Goal: Navigation & Orientation: Find specific page/section

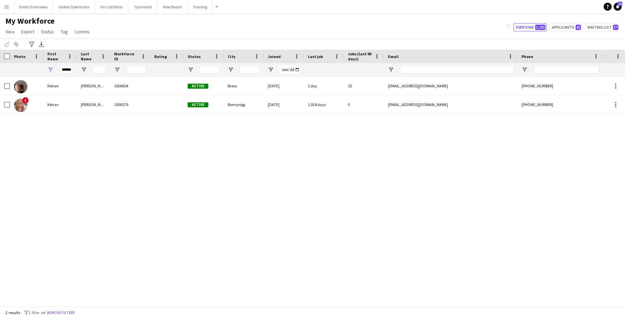
click at [7, 6] on app-icon "Menu" at bounding box center [6, 6] width 5 height 5
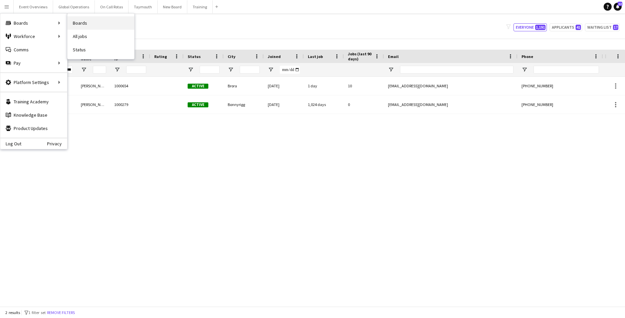
click at [79, 20] on link "Boards" at bounding box center [100, 22] width 67 height 13
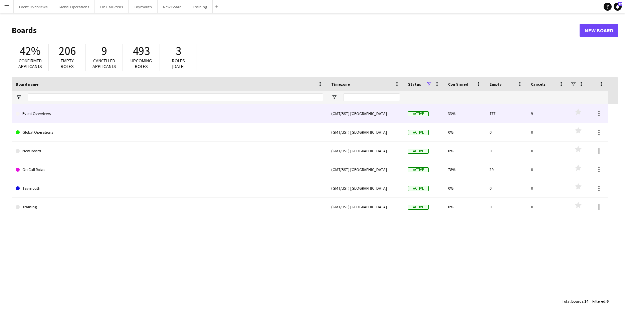
click at [42, 115] on link "Event Overviews" at bounding box center [169, 113] width 307 height 19
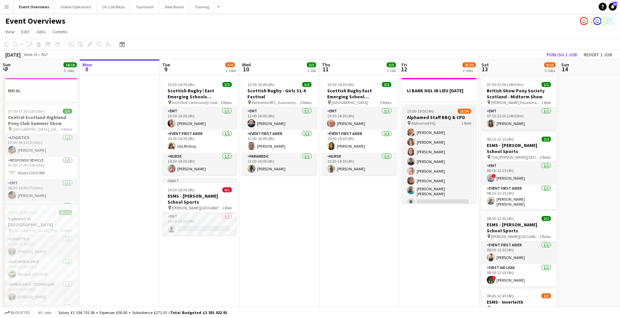
scroll to position [175, 0]
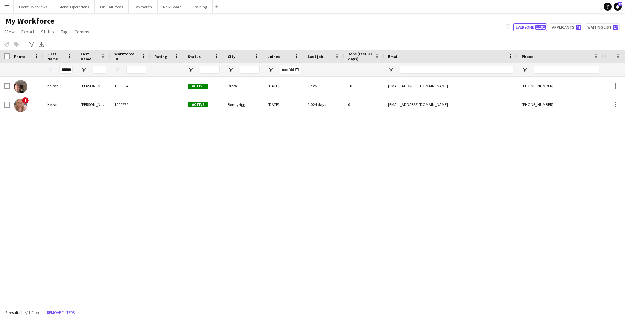
click at [5, 5] on app-icon "Menu" at bounding box center [6, 6] width 5 height 5
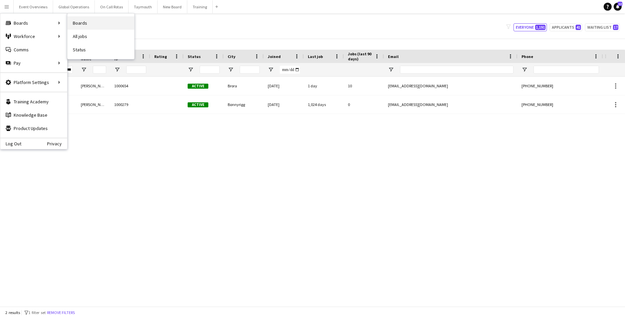
click at [82, 22] on link "Boards" at bounding box center [100, 22] width 67 height 13
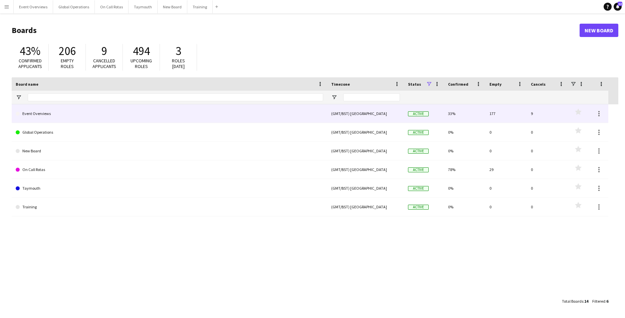
click at [31, 115] on link "Event Overviews" at bounding box center [169, 113] width 307 height 19
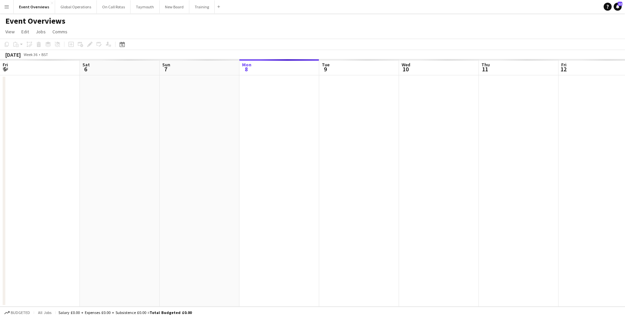
scroll to position [0, 159]
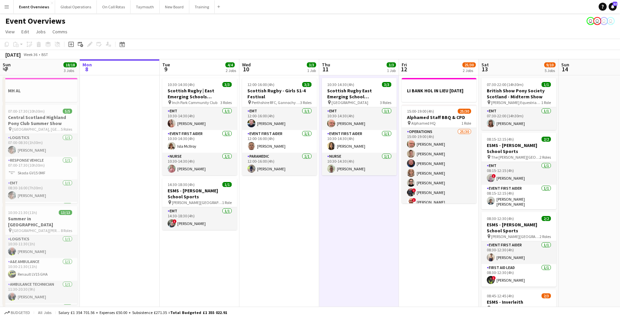
click at [7, 4] on app-icon "Menu" at bounding box center [6, 6] width 5 height 5
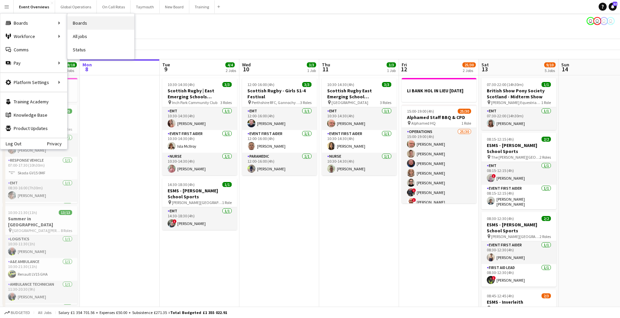
click at [79, 20] on link "Boards" at bounding box center [100, 22] width 67 height 13
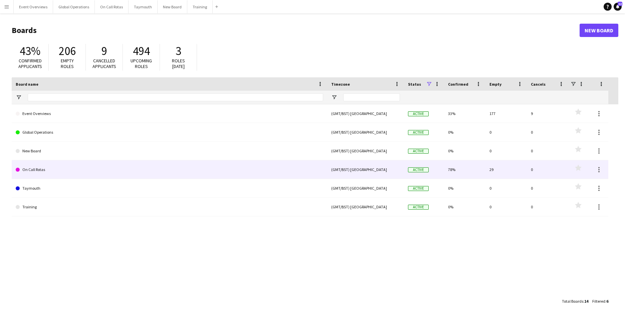
click at [33, 170] on link "On Call Rotas" at bounding box center [169, 169] width 307 height 19
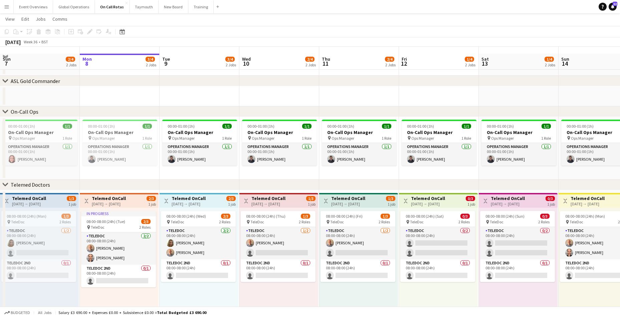
scroll to position [26, 0]
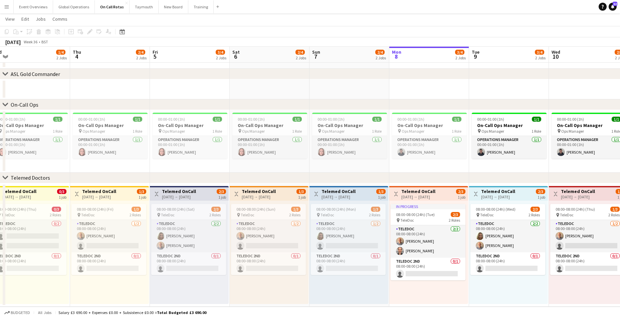
drag, startPoint x: 141, startPoint y: 253, endPoint x: 451, endPoint y: 252, distance: 309.3
click at [451, 252] on app-calendar-viewport "Mon 1 2/4 2 Jobs Tue 2 2/4 2 Jobs Wed 3 1/4 2 Jobs Thu 4 2/4 2 Jobs Fri 5 3/4 2…" at bounding box center [310, 153] width 620 height 307
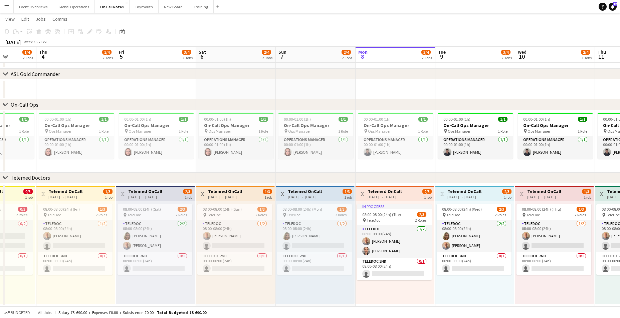
scroll to position [0, 216]
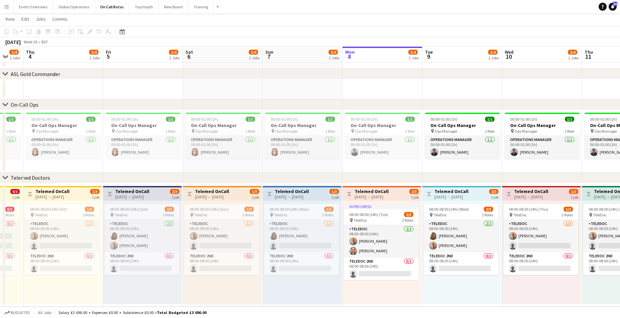
drag, startPoint x: 173, startPoint y: 267, endPoint x: 126, endPoint y: 273, distance: 47.2
click at [126, 273] on app-calendar-viewport "Mon 1 2/4 2 Jobs Tue 2 2/4 2 Jobs Wed 3 1/4 2 Jobs Thu 4 2/4 2 Jobs Fri 5 3/4 2…" at bounding box center [310, 153] width 620 height 307
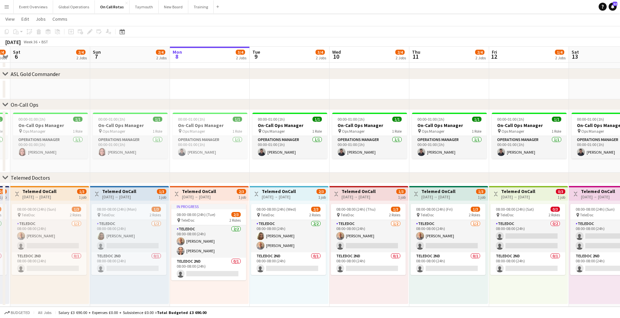
drag, startPoint x: 352, startPoint y: 269, endPoint x: 179, endPoint y: 275, distance: 173.3
click at [179, 275] on app-calendar-viewport "Wed 3 1/4 2 Jobs Thu 4 2/4 2 Jobs Fri 5 3/4 2 Jobs Sat 6 2/4 2 Jobs Sun 7 2/4 2…" at bounding box center [310, 153] width 620 height 307
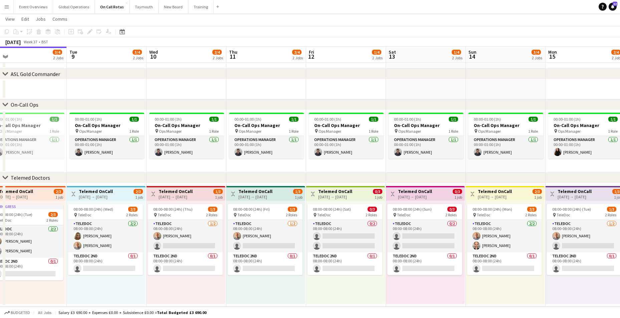
scroll to position [0, 253]
drag, startPoint x: 315, startPoint y: 272, endPoint x: 132, endPoint y: 277, distance: 182.9
click at [132, 277] on app-calendar-viewport "Fri 5 3/4 2 Jobs Sat 6 2/4 2 Jobs Sun 7 2/4 2 Jobs Mon 8 3/4 2 Jobs Tue 9 3/4 2…" at bounding box center [310, 153] width 620 height 307
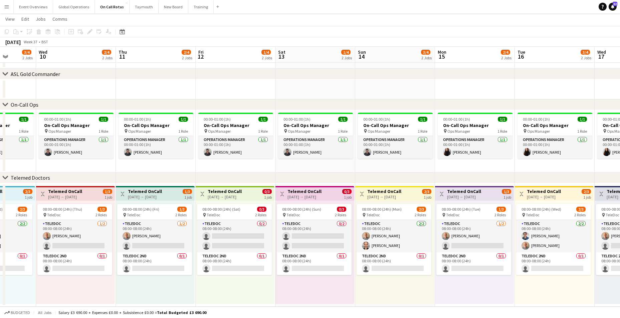
drag, startPoint x: 312, startPoint y: 280, endPoint x: 202, endPoint y: 281, distance: 109.8
click at [202, 281] on app-calendar-viewport "Sat 6 2/4 2 Jobs Sun 7 2/4 2 Jobs Mon 8 3/4 2 Jobs Tue 9 3/4 2 Jobs Wed 10 2/4 …" at bounding box center [310, 153] width 620 height 307
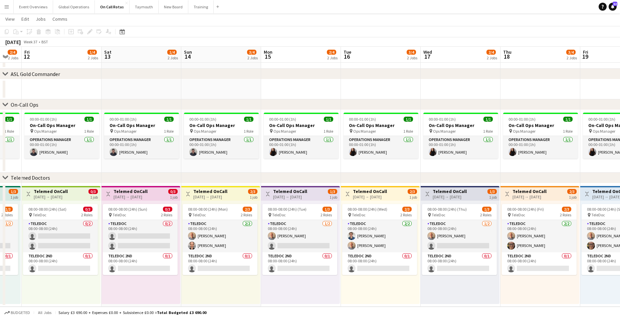
scroll to position [0, 219]
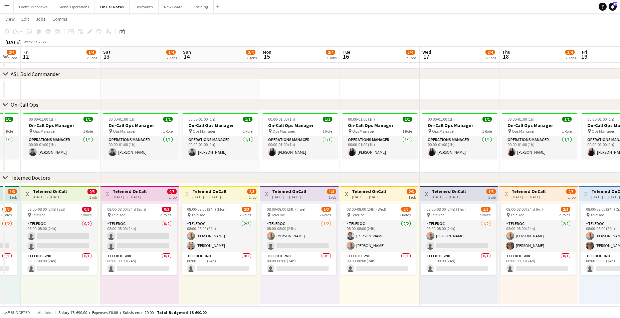
drag, startPoint x: 373, startPoint y: 280, endPoint x: 199, endPoint y: 278, distance: 174.9
click at [199, 278] on app-calendar-viewport "Tue 9 3/4 2 Jobs Wed 10 2/4 2 Jobs Thu 11 2/4 2 Jobs Fri 12 1/4 2 Jobs Sat 13 1…" at bounding box center [310, 153] width 620 height 307
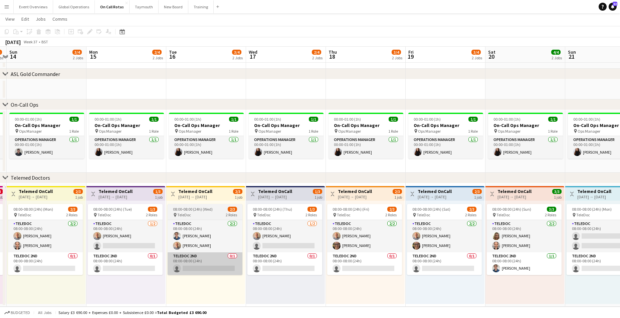
drag, startPoint x: 349, startPoint y: 280, endPoint x: 206, endPoint y: 273, distance: 143.6
click at [175, 277] on app-calendar-viewport "Thu 11 2/4 2 Jobs Fri 12 1/4 2 Jobs Sat 13 1/4 2 Jobs Sun 14 3/4 2 Jobs Mon 15 …" at bounding box center [310, 153] width 620 height 307
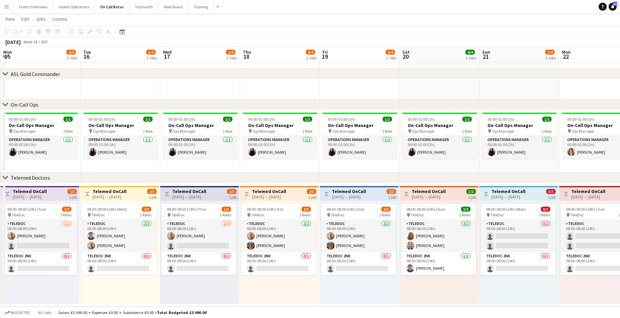
scroll to position [0, 256]
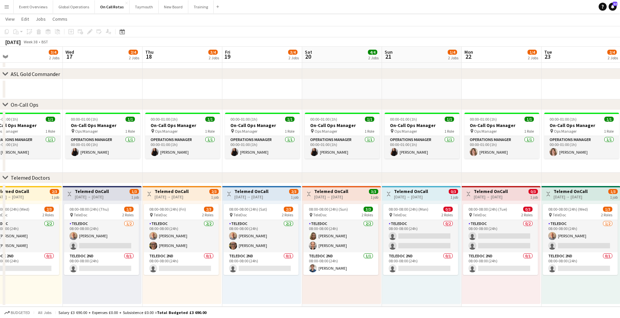
drag, startPoint x: 335, startPoint y: 274, endPoint x: 152, endPoint y: 278, distance: 182.9
click at [152, 278] on app-calendar-viewport "Sat 13 1/4 2 Jobs Sun 14 3/4 2 Jobs Mon 15 2/4 2 Jobs Tue 16 3/4 2 Jobs Wed 17 …" at bounding box center [310, 153] width 620 height 307
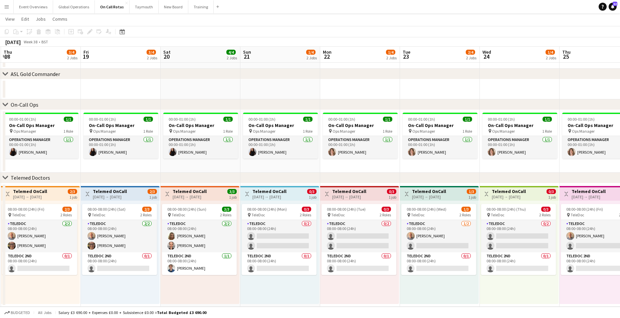
drag, startPoint x: 380, startPoint y: 279, endPoint x: 238, endPoint y: 285, distance: 141.9
click at [238, 286] on app-calendar-viewport "Mon 15 2/4 2 Jobs Tue 16 3/4 2 Jobs Wed 17 2/4 2 Jobs Thu 18 3/4 2 Jobs Fri 19 …" at bounding box center [310, 153] width 620 height 307
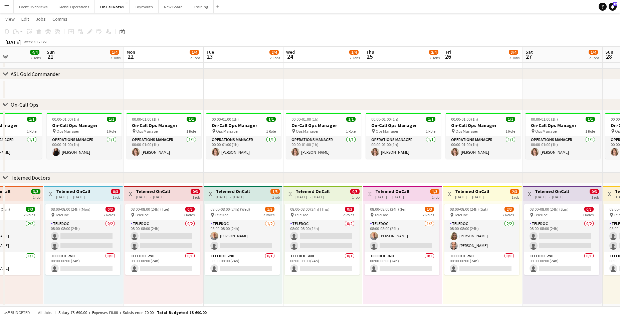
scroll to position [0, 276]
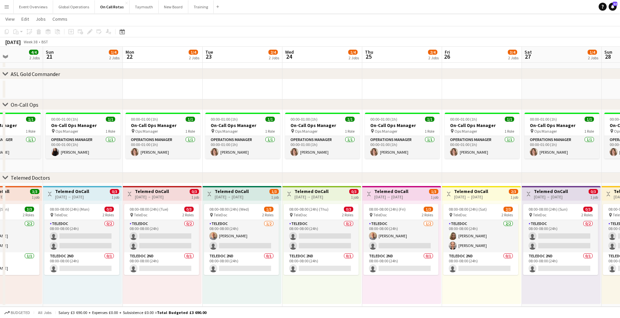
drag, startPoint x: 397, startPoint y: 274, endPoint x: 200, endPoint y: 282, distance: 197.0
click at [200, 282] on app-calendar-viewport "Wed 17 2/4 2 Jobs Thu 18 3/4 2 Jobs Fri 19 3/4 2 Jobs Sat 20 4/4 2 Jobs Sun 21 …" at bounding box center [310, 153] width 620 height 307
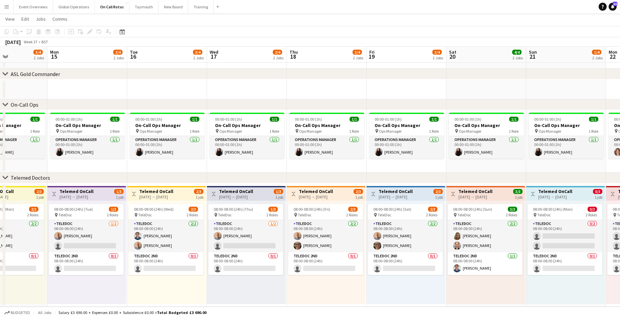
drag, startPoint x: 136, startPoint y: 207, endPoint x: 611, endPoint y: 190, distance: 475.8
click at [620, 185] on html "Menu Boards Boards Boards All jobs Status Workforce Workforce My Workforce Recr…" at bounding box center [310, 146] width 620 height 344
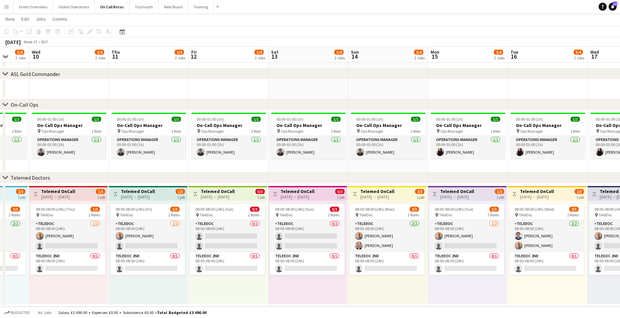
drag, startPoint x: 172, startPoint y: 217, endPoint x: 552, endPoint y: 209, distance: 380.5
click at [552, 209] on app-calendar-viewport "Sun 7 2/4 2 Jobs Mon 8 3/4 2 Jobs Tue 9 3/4 2 Jobs Wed 10 2/4 2 Jobs Thu 11 2/4…" at bounding box center [310, 153] width 620 height 307
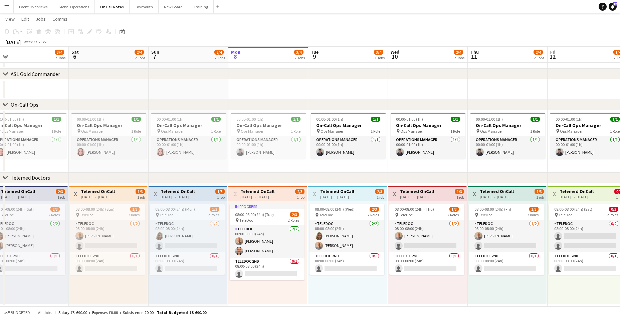
drag, startPoint x: 162, startPoint y: 206, endPoint x: 516, endPoint y: 187, distance: 354.2
click at [516, 187] on app-calendar-viewport "Wed 3 1/4 2 Jobs Thu 4 2/4 2 Jobs Fri 5 3/4 2 Jobs Sat 6 2/4 2 Jobs Sun 7 2/4 2…" at bounding box center [310, 153] width 620 height 307
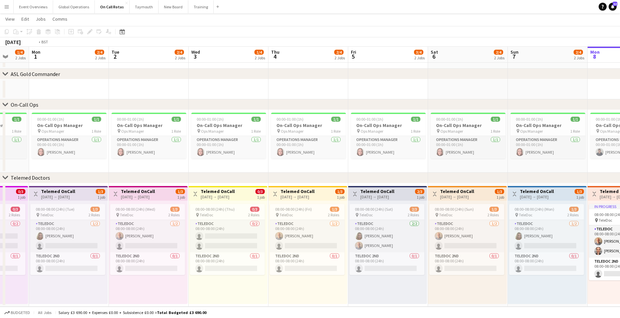
scroll to position [0, 187]
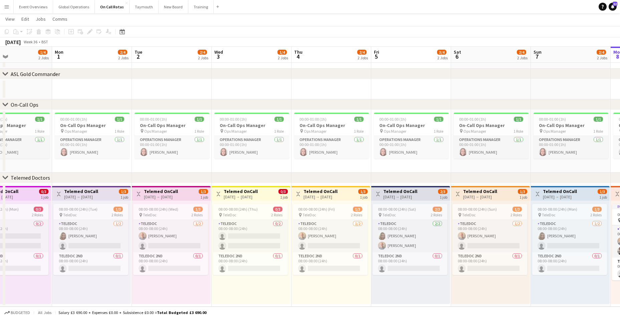
drag, startPoint x: 144, startPoint y: 208, endPoint x: 527, endPoint y: 190, distance: 382.5
click at [527, 190] on app-calendar-viewport "Fri 29 1/4 2 Jobs Sat 30 2/4 2 Jobs Sun 31 1/4 2 Jobs Mon 1 2/4 2 Jobs Tue 2 2/…" at bounding box center [310, 153] width 620 height 307
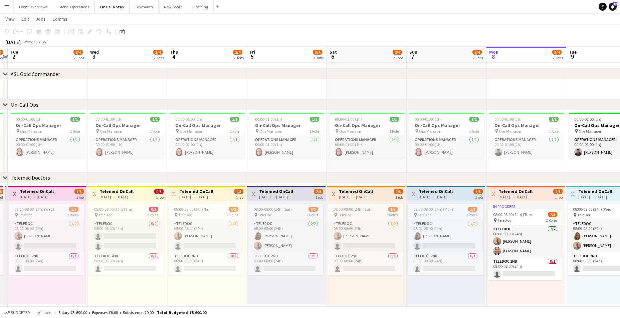
drag, startPoint x: 265, startPoint y: 285, endPoint x: 140, endPoint y: 281, distance: 125.5
click at [140, 281] on app-calendar-viewport "Sat 30 2/4 2 Jobs Sun 31 1/4 2 Jobs Mon 1 2/4 2 Jobs Tue 2 2/4 2 Jobs Wed 3 1/4…" at bounding box center [310, 153] width 620 height 307
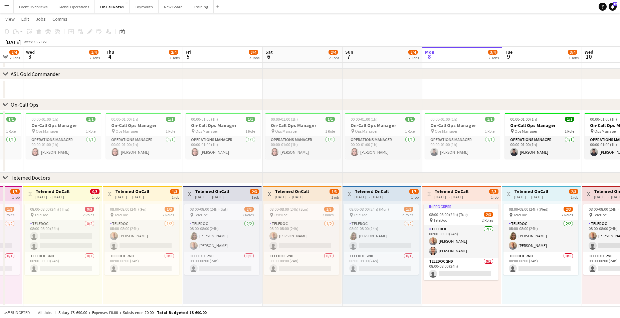
scroll to position [0, 239]
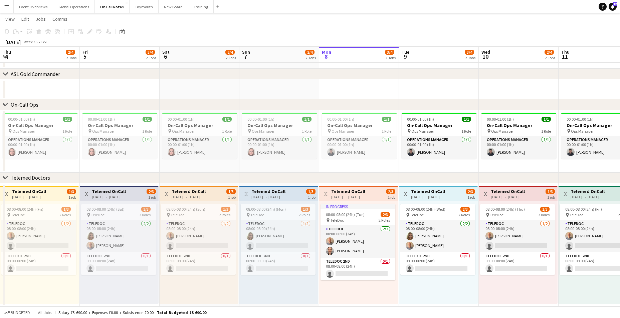
drag, startPoint x: 288, startPoint y: 291, endPoint x: 122, endPoint y: 290, distance: 165.8
click at [122, 290] on app-calendar-viewport "Mon 1 2/4 2 Jobs Tue 2 2/4 2 Jobs Wed 3 1/4 2 Jobs Thu 4 2/4 2 Jobs Fri 5 3/4 2…" at bounding box center [310, 153] width 620 height 307
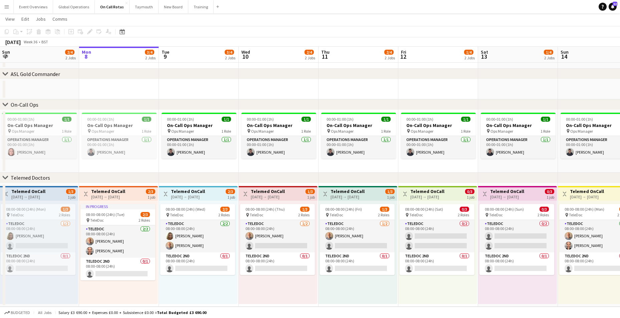
scroll to position [0, 241]
drag, startPoint x: 362, startPoint y: 289, endPoint x: 121, endPoint y: 280, distance: 240.7
click at [121, 280] on app-calendar-viewport "Thu 4 2/4 2 Jobs Fri 5 3/4 2 Jobs Sat 6 2/4 2 Jobs Sun 7 2/4 2 Jobs Mon 8 3/4 2…" at bounding box center [310, 153] width 620 height 307
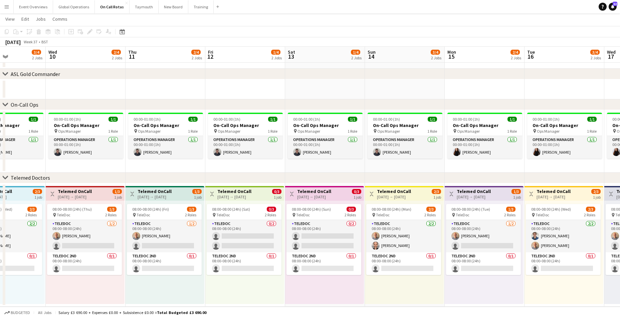
drag, startPoint x: 435, startPoint y: 284, endPoint x: 243, endPoint y: 282, distance: 192.2
click at [243, 282] on app-calendar-viewport "Sat 6 2/4 2 Jobs Sun 7 2/4 2 Jobs Mon 8 3/4 2 Jobs Tue 9 3/4 2 Jobs Wed 10 2/4 …" at bounding box center [310, 153] width 620 height 307
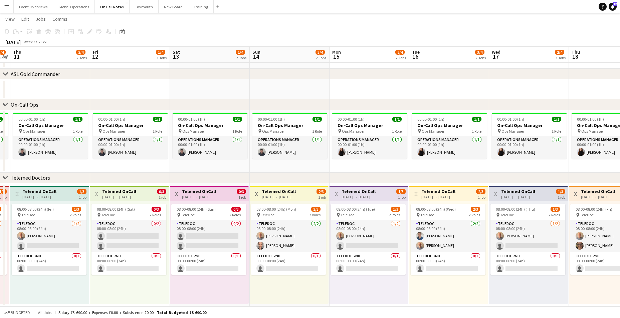
scroll to position [0, 242]
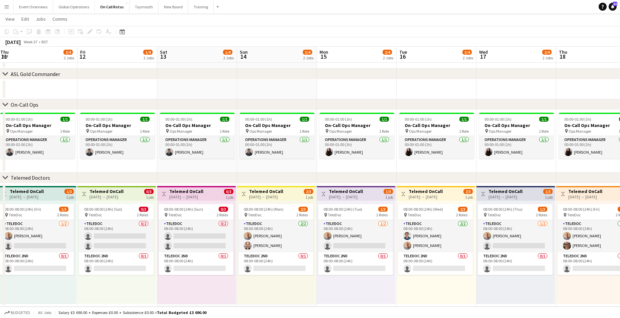
drag, startPoint x: 326, startPoint y: 288, endPoint x: 199, endPoint y: 282, distance: 127.9
click at [199, 282] on app-calendar-viewport "Mon 8 3/4 2 Jobs Tue 9 3/4 2 Jobs Wed 10 2/4 2 Jobs Thu 11 2/4 2 Jobs Fri 12 1/…" at bounding box center [310, 153] width 620 height 307
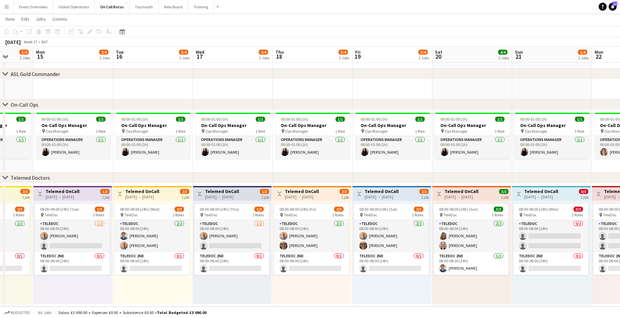
scroll to position [0, 213]
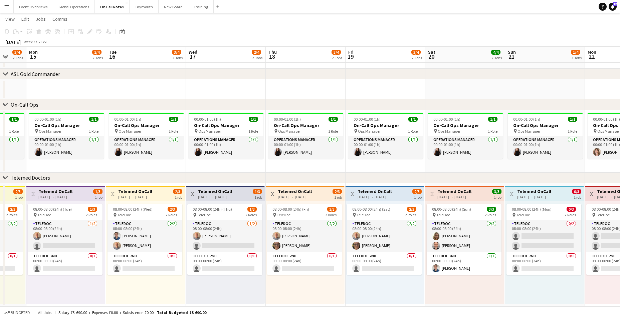
drag, startPoint x: 500, startPoint y: 280, endPoint x: 210, endPoint y: 280, distance: 290.3
click at [210, 280] on app-calendar-viewport "Fri 12 1/4 2 Jobs Sat 13 1/4 2 Jobs Sun 14 3/4 2 Jobs Mon 15 2/4 2 Jobs Tue 16 …" at bounding box center [310, 153] width 620 height 307
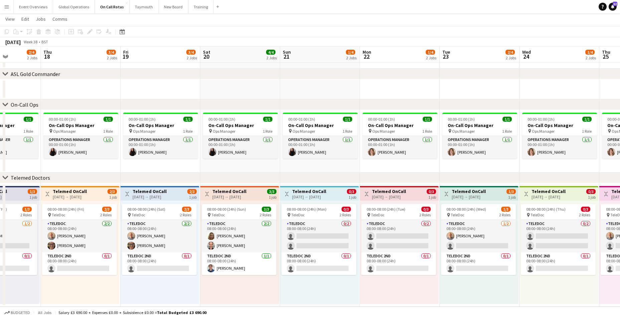
scroll to position [0, 279]
drag, startPoint x: 502, startPoint y: 284, endPoint x: 277, endPoint y: 288, distance: 225.3
click at [277, 288] on app-calendar-viewport "Sun 14 3/4 2 Jobs Mon 15 2/4 2 Jobs Tue 16 3/4 2 Jobs Wed 17 2/4 2 Jobs Thu 18 …" at bounding box center [310, 153] width 620 height 307
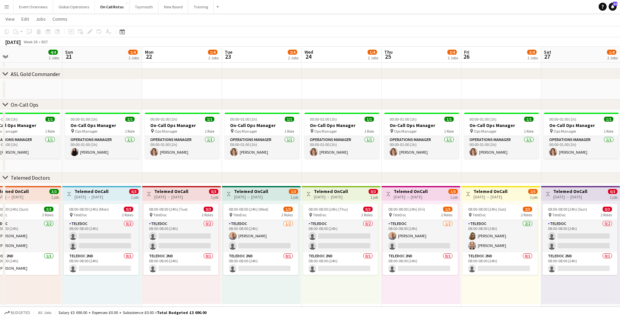
scroll to position [0, 261]
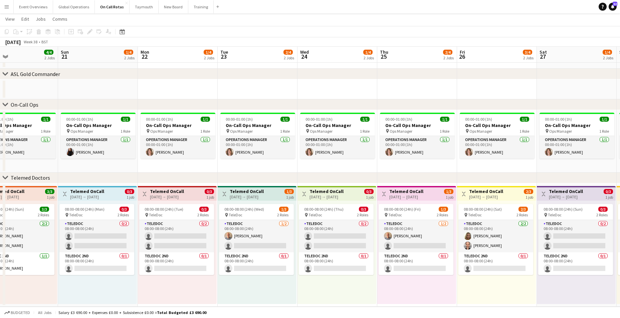
drag, startPoint x: 455, startPoint y: 279, endPoint x: 234, endPoint y: 274, distance: 221.6
click at [234, 274] on app-calendar-viewport "Wed 17 2/4 2 Jobs Thu 18 3/4 2 Jobs Fri 19 3/4 2 Jobs Sat 20 4/4 2 Jobs Sun 21 …" at bounding box center [310, 153] width 620 height 307
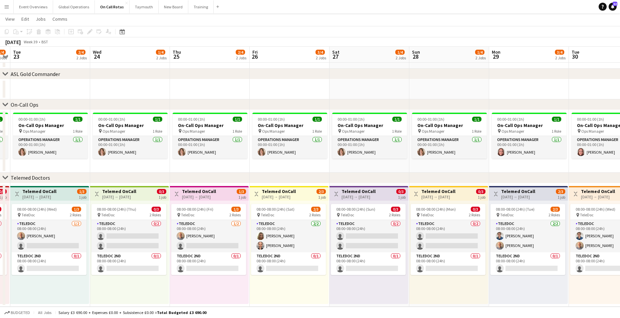
scroll to position [0, 231]
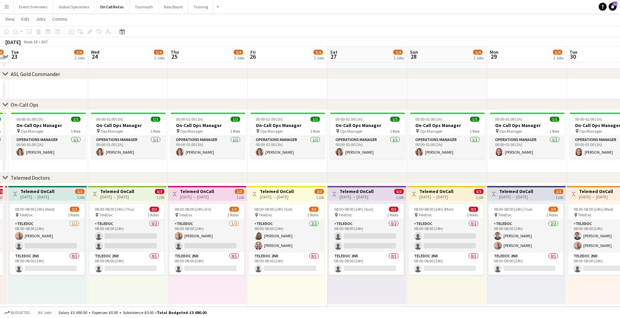
drag, startPoint x: 444, startPoint y: 281, endPoint x: 235, endPoint y: 276, distance: 209.3
click at [235, 276] on app-calendar-viewport "Sat 20 4/4 2 Jobs Sun 21 1/4 2 Jobs Mon 22 1/4 2 Jobs Tue 23 2/4 2 Jobs Wed 24 …" at bounding box center [310, 153] width 620 height 307
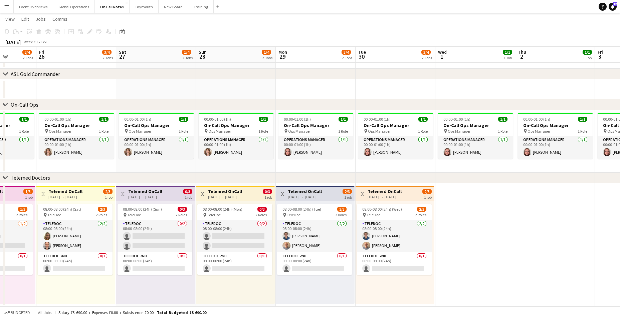
scroll to position [0, 207]
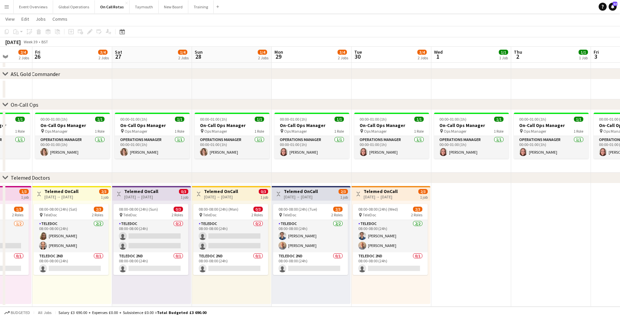
drag, startPoint x: 437, startPoint y: 283, endPoint x: 222, endPoint y: 279, distance: 215.2
click at [222, 279] on app-calendar-viewport "Tue 23 2/4 2 Jobs Wed 24 1/4 2 Jobs Thu 25 2/4 2 Jobs Fri 26 3/4 2 Jobs Sat 27 …" at bounding box center [310, 153] width 620 height 307
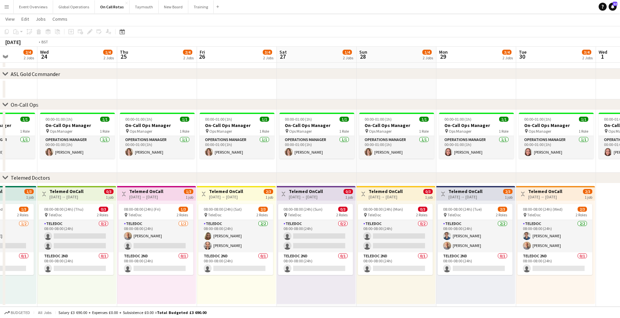
drag, startPoint x: 70, startPoint y: 213, endPoint x: 528, endPoint y: 202, distance: 457.6
click at [557, 197] on app-calendar-viewport "Mon 22 1/4 2 Jobs Tue 23 2/4 2 Jobs Wed 24 1/4 2 Jobs Thu 25 2/4 2 Jobs Fri 26 …" at bounding box center [310, 153] width 620 height 307
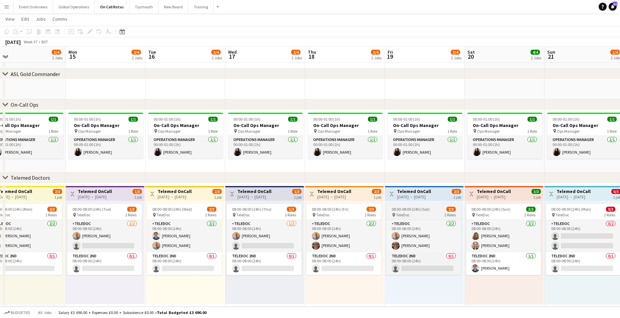
drag, startPoint x: 74, startPoint y: 221, endPoint x: 449, endPoint y: 212, distance: 374.8
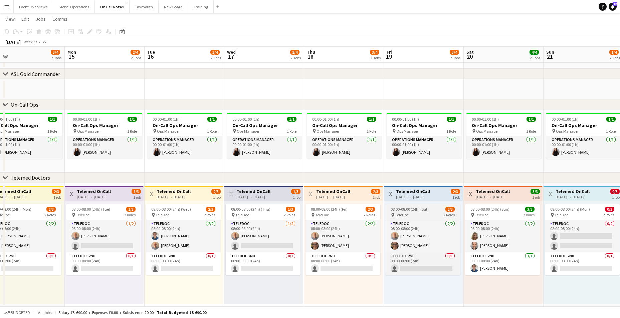
click at [520, 207] on app-calendar-viewport "Fri 12 1/4 2 Jobs Sat 13 1/4 2 Jobs Sun 14 3/4 2 Jobs Mon 15 2/4 2 Jobs Tue 16 …" at bounding box center [310, 153] width 620 height 307
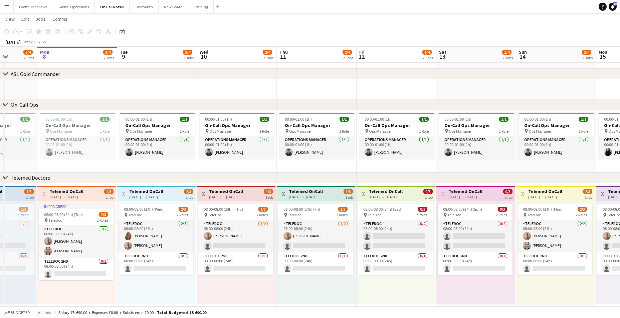
drag, startPoint x: 23, startPoint y: 219, endPoint x: 502, endPoint y: 208, distance: 478.3
click at [502, 208] on app-calendar-viewport "Fri 5 3/4 2 Jobs Sat 6 2/4 2 Jobs Sun 7 2/4 2 Jobs Mon 8 3/4 2 Jobs Tue 9 3/4 2…" at bounding box center [310, 153] width 620 height 307
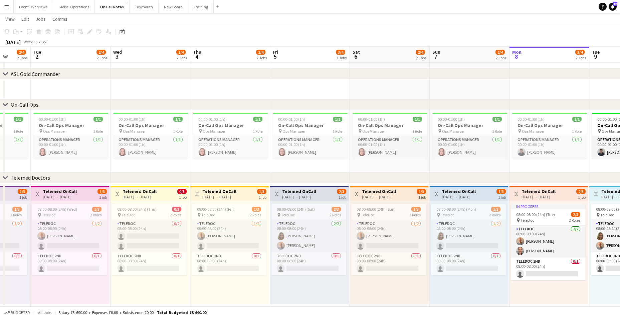
drag, startPoint x: 262, startPoint y: 213, endPoint x: 534, endPoint y: 208, distance: 272.6
click at [534, 208] on app-calendar-viewport "Sat 30 2/4 2 Jobs Sun 31 1/4 2 Jobs Mon 1 2/4 2 Jobs Tue 2 2/4 2 Jobs Wed 3 1/4…" at bounding box center [310, 153] width 620 height 307
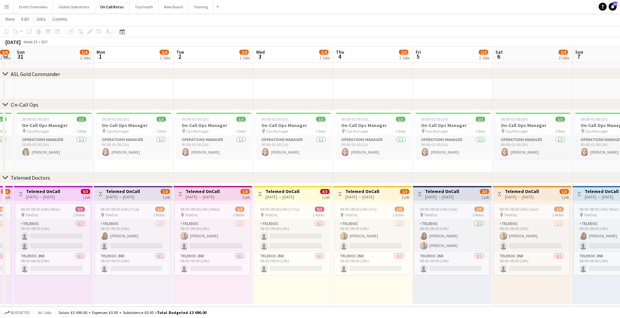
scroll to position [0, 236]
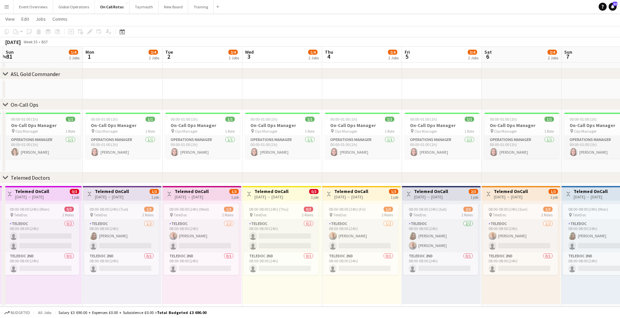
drag, startPoint x: 163, startPoint y: 206, endPoint x: 202, endPoint y: 225, distance: 43.0
click at [202, 225] on app-calendar-viewport "Thu 28 1/4 2 Jobs Fri 29 1/4 2 Jobs Sat 30 2/4 2 Jobs Sun 31 1/4 2 Jobs Mon 1 2…" at bounding box center [310, 153] width 620 height 307
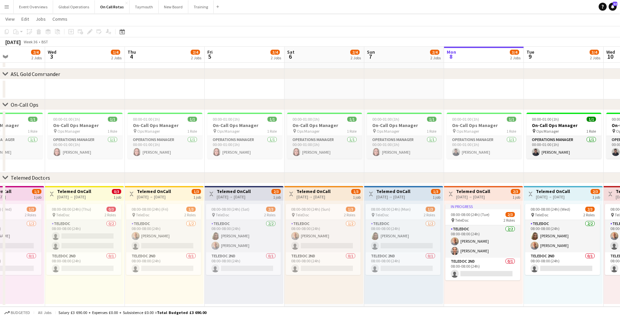
scroll to position [0, 277]
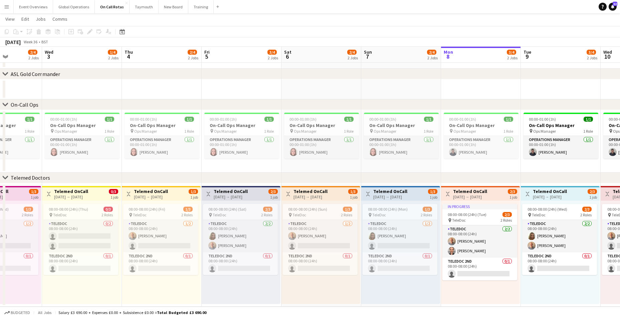
drag, startPoint x: 360, startPoint y: 269, endPoint x: 160, endPoint y: 255, distance: 200.7
click at [160, 255] on app-calendar-viewport "Sat 30 2/4 2 Jobs Sun 31 1/4 2 Jobs Mon 1 2/4 2 Jobs Tue 2 2/4 2 Jobs Wed 3 1/4…" at bounding box center [310, 153] width 620 height 307
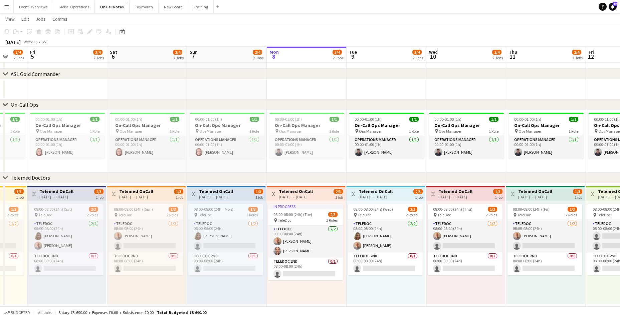
drag, startPoint x: 475, startPoint y: 294, endPoint x: 221, endPoint y: 297, distance: 253.9
click at [222, 297] on app-calendar-viewport "Tue 2 2/4 2 Jobs Wed 3 1/4 2 Jobs Thu 4 2/4 2 Jobs Fri 5 3/4 2 Jobs Sat 6 2/4 2…" at bounding box center [310, 153] width 620 height 307
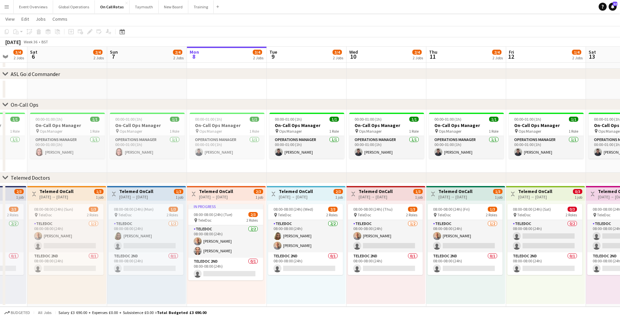
scroll to position [0, 212]
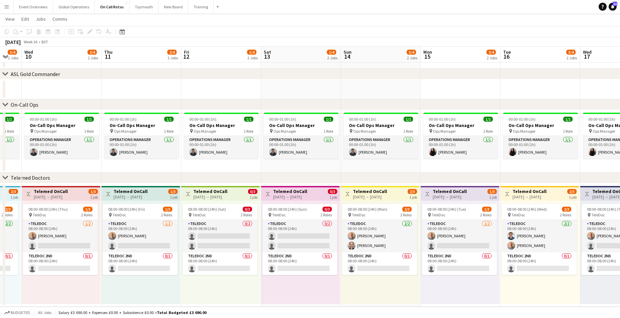
drag, startPoint x: 549, startPoint y: 276, endPoint x: 225, endPoint y: 283, distance: 324.4
click at [225, 283] on app-calendar-viewport "Sun 7 2/4 2 Jobs Mon 8 3/4 2 Jobs Tue 9 3/4 2 Jobs Wed 10 2/4 2 Jobs Thu 11 2/4…" at bounding box center [310, 153] width 620 height 307
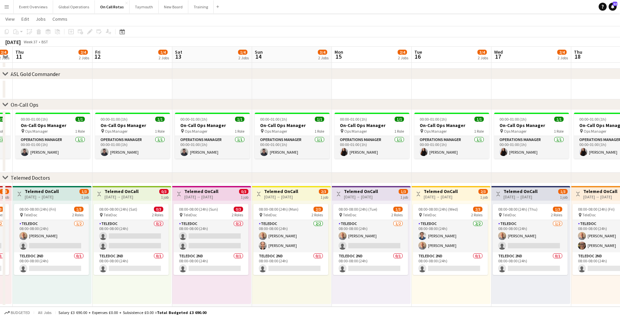
scroll to position [0, 232]
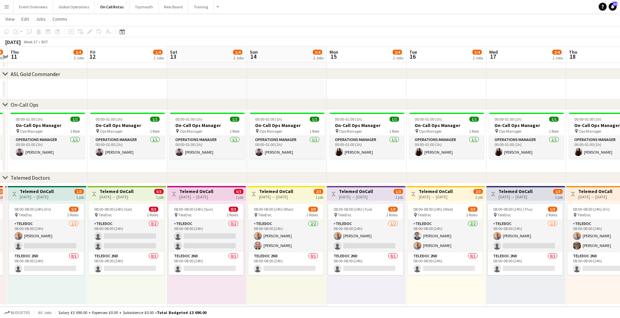
drag, startPoint x: 390, startPoint y: 299, endPoint x: 296, endPoint y: 294, distance: 93.9
click at [296, 294] on app-calendar-viewport "Mon 8 3/4 2 Jobs Tue 9 3/4 2 Jobs Wed 10 2/4 2 Jobs Thu 11 2/4 2 Jobs Fri 12 1/…" at bounding box center [310, 153] width 620 height 307
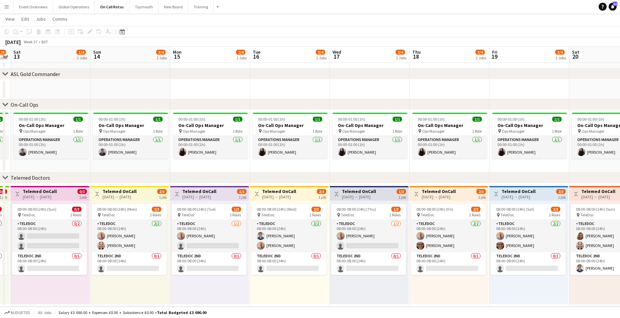
scroll to position [0, 239]
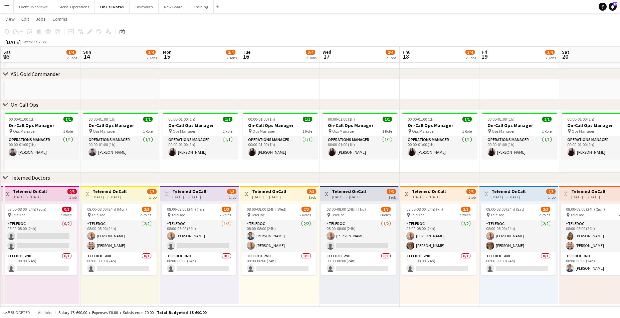
drag, startPoint x: 425, startPoint y: 302, endPoint x: 269, endPoint y: 301, distance: 156.2
click at [269, 301] on app-calendar-viewport "Wed 10 2/4 2 Jobs Thu 11 2/4 2 Jobs Fri 12 1/4 2 Jobs Sat 13 1/4 2 Jobs Sun 14 …" at bounding box center [310, 153] width 620 height 307
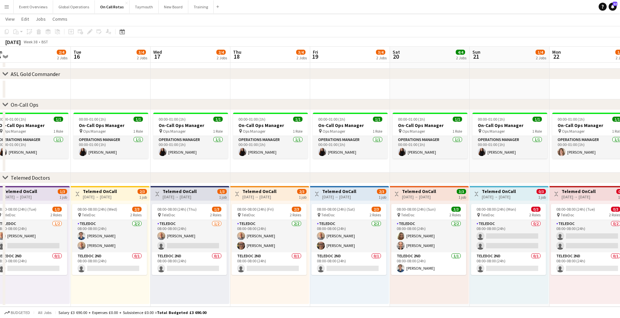
scroll to position [0, 272]
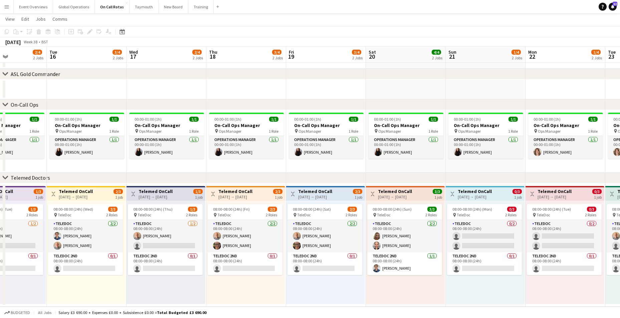
drag, startPoint x: 438, startPoint y: 276, endPoint x: 245, endPoint y: 296, distance: 194.2
click at [245, 296] on app-calendar-viewport "Fri 12 1/4 2 Jobs Sat 13 1/4 2 Jobs Sun 14 3/4 2 Jobs Mon 15 2/4 2 Jobs Tue 16 …" at bounding box center [310, 153] width 620 height 307
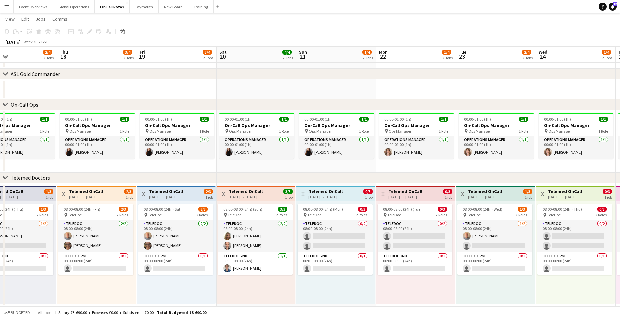
scroll to position [0, 263]
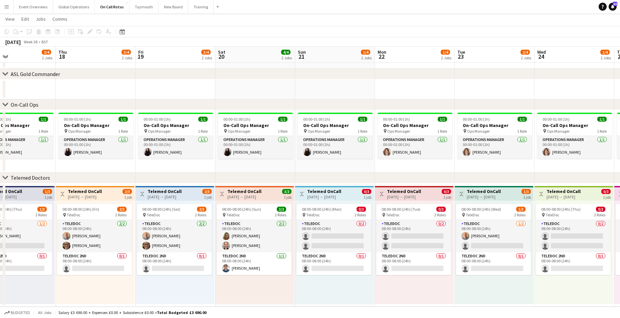
drag, startPoint x: 385, startPoint y: 296, endPoint x: 235, endPoint y: 286, distance: 150.8
click at [235, 286] on app-calendar-viewport "Sun 14 3/4 2 Jobs Mon 15 2/4 2 Jobs Tue 16 3/4 2 Jobs Wed 17 2/4 2 Jobs Thu 18 …" at bounding box center [310, 153] width 620 height 307
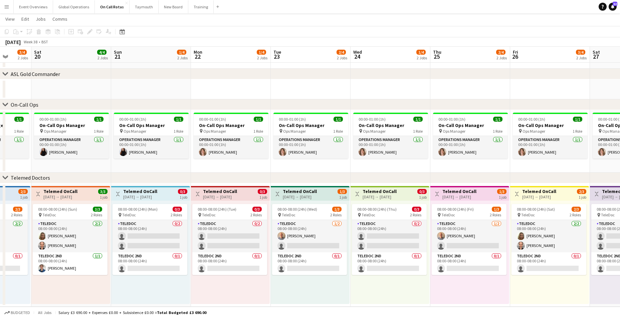
scroll to position [0, 237]
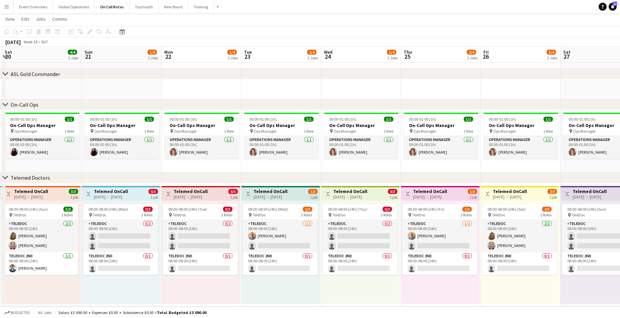
drag, startPoint x: 482, startPoint y: 298, endPoint x: 269, endPoint y: 280, distance: 213.9
click at [269, 280] on app-calendar-viewport "Wed 17 2/4 2 Jobs Thu 18 3/4 2 Jobs Fri 19 3/4 2 Jobs Sat 20 4/4 2 Jobs Sun 21 …" at bounding box center [310, 153] width 620 height 307
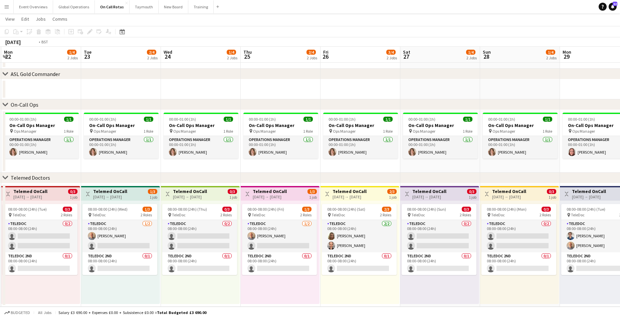
scroll to position [0, 262]
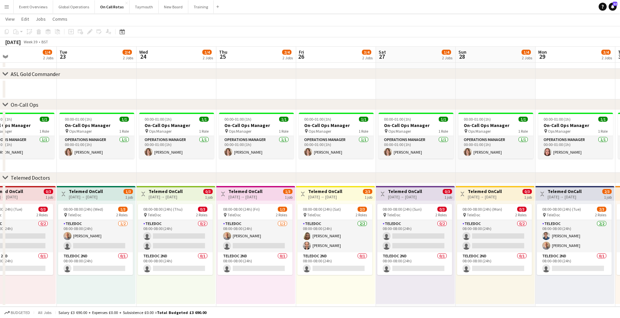
drag, startPoint x: 509, startPoint y: 276, endPoint x: 324, endPoint y: 275, distance: 184.5
click at [324, 275] on app-calendar-viewport "Fri 19 3/4 2 Jobs Sat 20 4/4 2 Jobs Sun 21 1/4 2 Jobs Mon 22 1/4 2 Jobs Tue 23 …" at bounding box center [310, 153] width 620 height 307
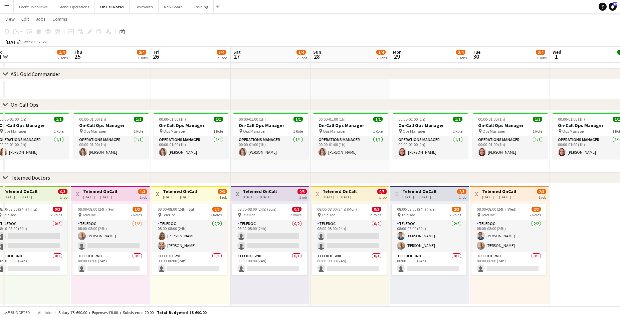
scroll to position [0, 257]
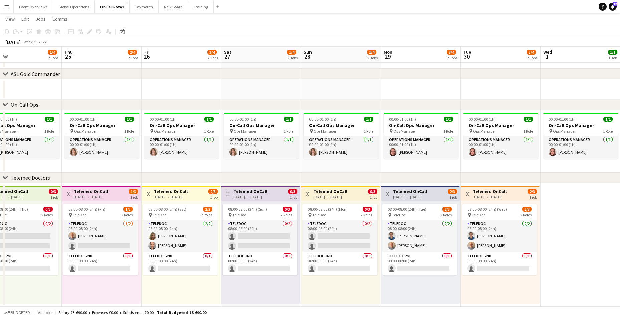
drag, startPoint x: 506, startPoint y: 297, endPoint x: 289, endPoint y: 315, distance: 217.7
click at [289, 316] on app-board "On Call Rotas user View Day view expanded Day view collapsed Month view Date pi…" at bounding box center [310, 152] width 620 height 331
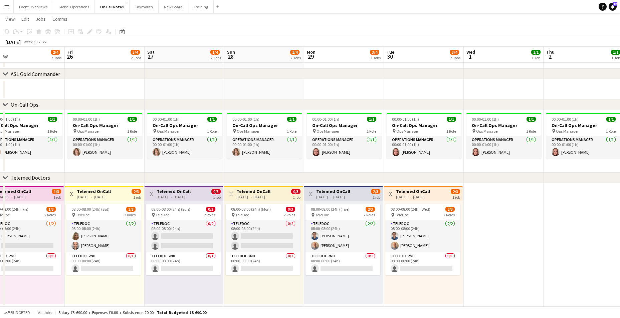
scroll to position [0, 255]
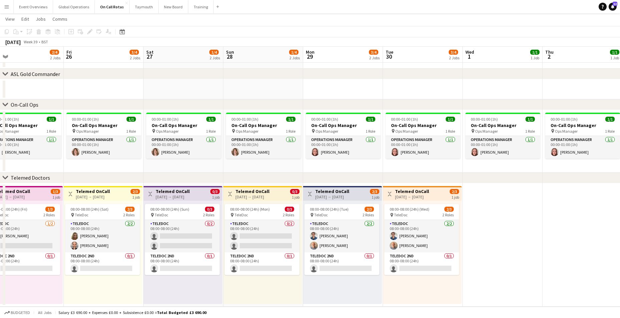
drag, startPoint x: 411, startPoint y: 300, endPoint x: 333, endPoint y: 302, distance: 77.8
click at [333, 302] on app-calendar-viewport "Mon 22 1/4 2 Jobs Tue 23 2/4 2 Jobs Wed 24 1/4 2 Jobs Thu 25 2/4 2 Jobs Fri 26 …" at bounding box center [310, 153] width 620 height 307
